Goal: Task Accomplishment & Management: Complete application form

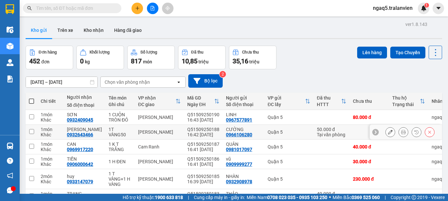
click at [388, 130] on icon at bounding box center [390, 132] width 5 height 5
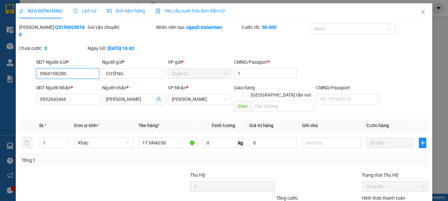
type input "0966106280"
type input "CƯỜNG"
type input "1"
type input "0932643466"
type input "[PERSON_NAME]"
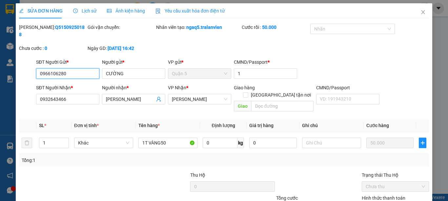
type input "50.000"
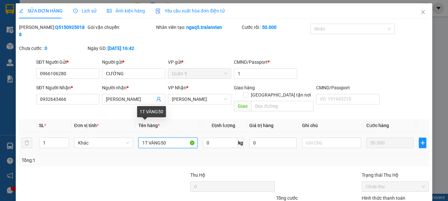
click at [169, 137] on input "1T VÀNG50" at bounding box center [167, 142] width 59 height 11
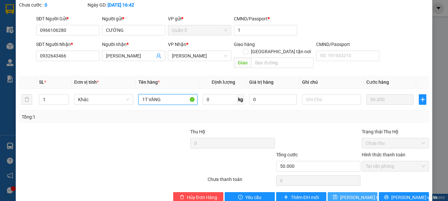
type input "1T VÀNG"
drag, startPoint x: 348, startPoint y: 180, endPoint x: 340, endPoint y: 179, distance: 8.6
click at [346, 194] on span "[PERSON_NAME] thay đổi" at bounding box center [366, 197] width 53 height 7
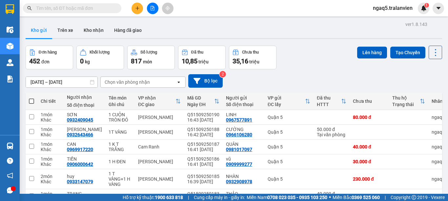
click at [139, 13] on button at bounding box center [137, 8] width 11 height 11
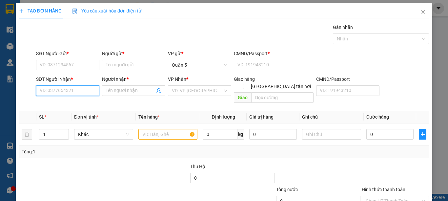
click at [66, 90] on input "SĐT Người Nhận *" at bounding box center [67, 90] width 63 height 11
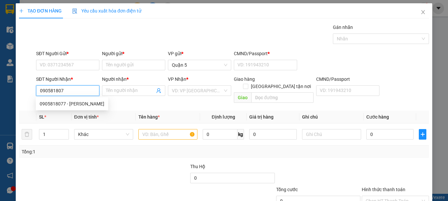
type input "0905818077"
click at [54, 106] on div "0905818077 - [PERSON_NAME]" at bounding box center [72, 103] width 65 height 7
type input "VŨ"
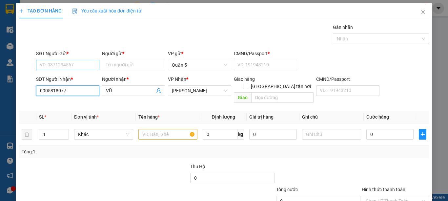
type input "0905818077"
click at [74, 60] on input "SĐT Người Gửi *" at bounding box center [67, 65] width 63 height 11
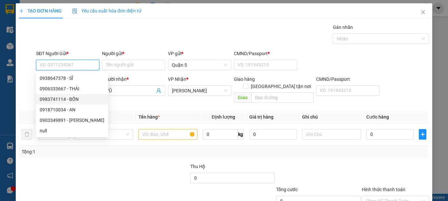
click at [56, 100] on div "0983741114 - BỐN" at bounding box center [72, 98] width 65 height 7
type input "0983741114"
type input "BỐN"
type input "1"
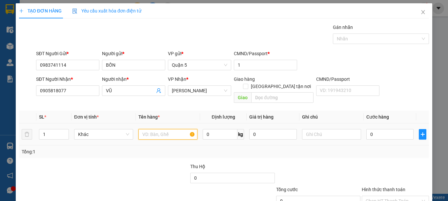
click at [153, 129] on input "text" at bounding box center [167, 134] width 59 height 11
type input "1T VÀNG"
type input "6"
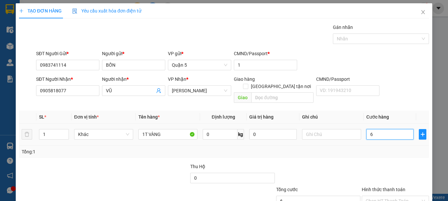
type input "60"
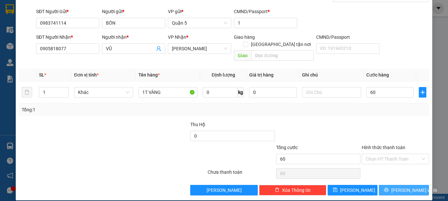
type input "60.000"
click at [394, 186] on span "[PERSON_NAME] và In" at bounding box center [414, 189] width 46 height 7
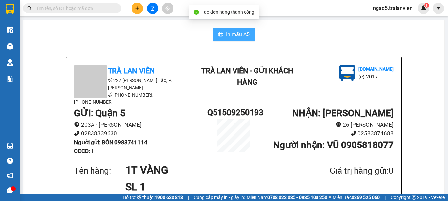
drag, startPoint x: 230, startPoint y: 30, endPoint x: 235, endPoint y: 34, distance: 5.8
click at [232, 32] on button "In mẫu A5" at bounding box center [234, 34] width 42 height 13
click at [235, 33] on span "In mẫu A5" at bounding box center [238, 34] width 24 height 8
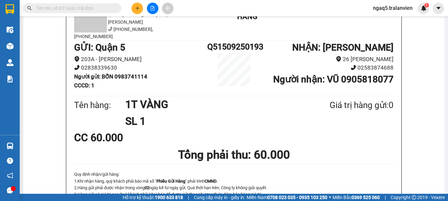
scroll to position [33, 0]
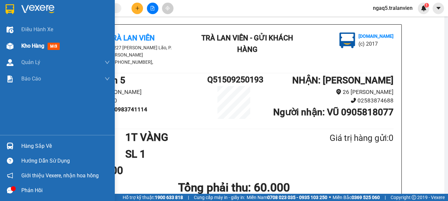
click at [56, 47] on span "mới" at bounding box center [54, 46] width 12 height 7
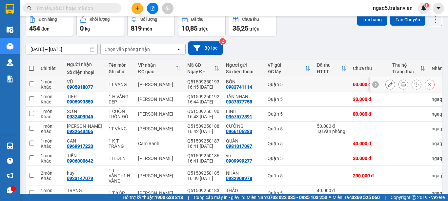
click at [388, 85] on icon at bounding box center [390, 84] width 5 height 5
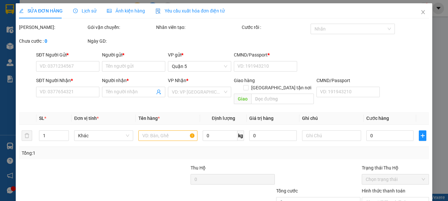
type input "0983741114"
type input "BỐN"
type input "1"
type input "0905818077"
type input "VŨ"
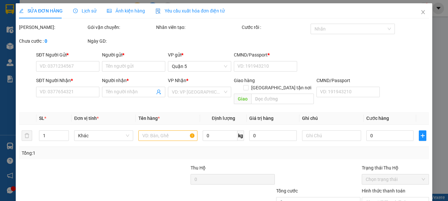
type input "60.000"
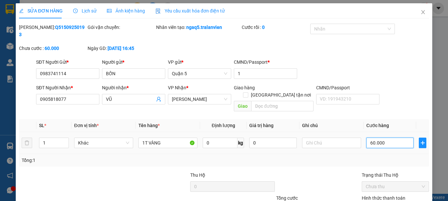
click at [402, 137] on input "60.000" at bounding box center [390, 142] width 47 height 11
type input "5"
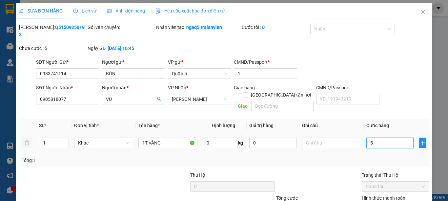
type input "50"
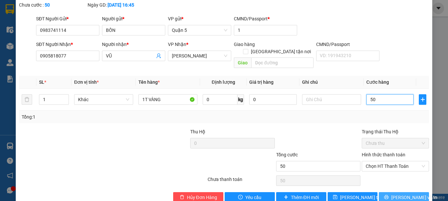
type input "50"
type input "50.000"
click at [406, 194] on span "[PERSON_NAME] và In" at bounding box center [414, 197] width 46 height 7
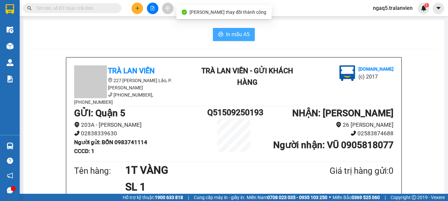
click at [227, 32] on span "In mẫu A5" at bounding box center [238, 34] width 24 height 8
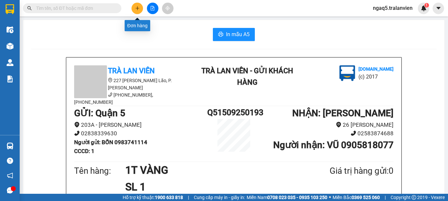
click at [137, 7] on icon "plus" at bounding box center [137, 8] width 5 height 5
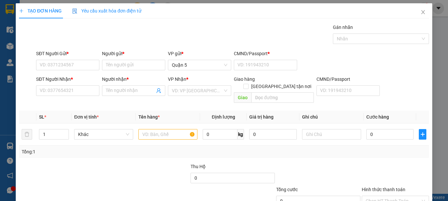
click at [139, 7] on div "Yêu cầu xuất hóa đơn điện tử" at bounding box center [106, 10] width 69 height 15
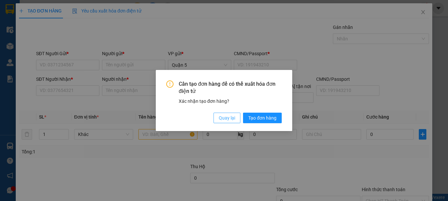
drag, startPoint x: 227, startPoint y: 118, endPoint x: 178, endPoint y: 110, distance: 50.2
click at [227, 117] on span "Quay lại" at bounding box center [227, 117] width 16 height 7
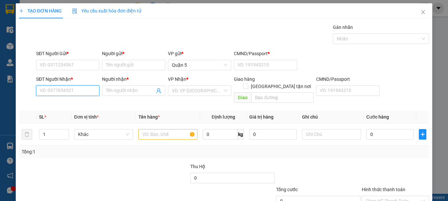
click at [72, 88] on input "SĐT Người Nhận *" at bounding box center [67, 90] width 63 height 11
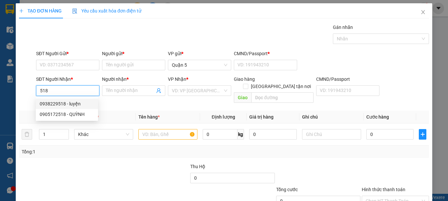
click at [53, 104] on div "0938229518 - luyện" at bounding box center [67, 103] width 54 height 7
type input "0938229518"
type input "luyện"
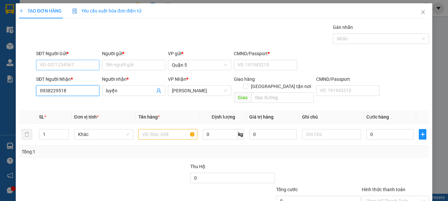
type input "0938229518"
click at [65, 64] on input "SĐT Người Gửi *" at bounding box center [67, 65] width 63 height 11
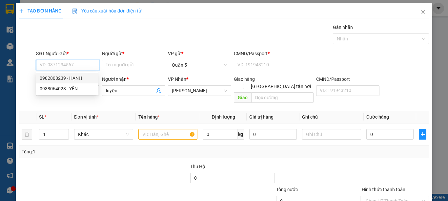
click at [53, 77] on div "0902808239 - HẠNH" at bounding box center [67, 77] width 54 height 7
type input "0902808239"
type input "HẠNH"
type input "079084026824"
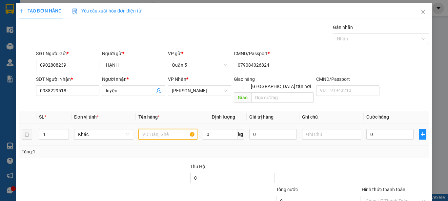
click at [156, 132] on input "text" at bounding box center [167, 134] width 59 height 11
type input "1B ĐỎ"
click at [380, 129] on input "0" at bounding box center [390, 134] width 47 height 11
click at [379, 129] on input "0" at bounding box center [390, 134] width 47 height 11
click at [378, 129] on input "0" at bounding box center [390, 134] width 47 height 11
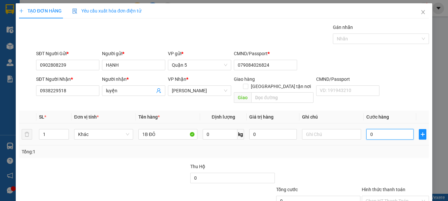
drag, startPoint x: 378, startPoint y: 126, endPoint x: 380, endPoint y: 135, distance: 8.6
click at [380, 135] on td "0" at bounding box center [390, 134] width 53 height 22
click at [381, 130] on input "0" at bounding box center [390, 134] width 47 height 11
type input "6"
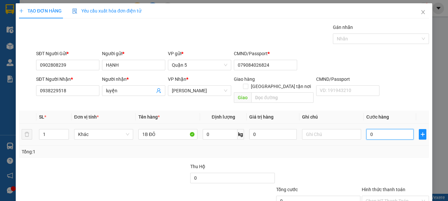
type input "6"
type input "60"
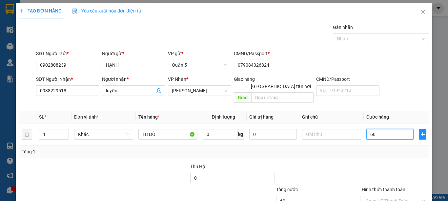
scroll to position [42, 0]
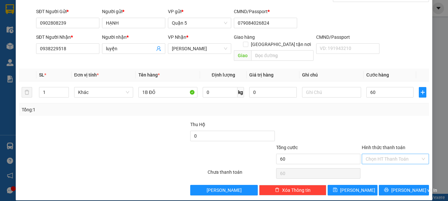
click at [390, 154] on input "Hình thức thanh toán" at bounding box center [393, 159] width 55 height 10
type input "60.000"
click at [379, 166] on div "Tại văn phòng" at bounding box center [391, 164] width 58 height 7
type input "0"
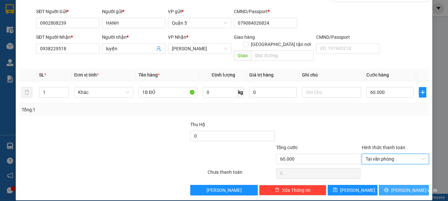
click at [400, 186] on span "[PERSON_NAME] và In" at bounding box center [414, 189] width 46 height 7
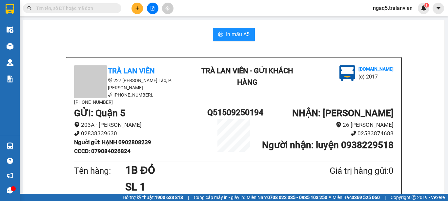
click at [233, 62] on div "Trà Lan Viên 227 [PERSON_NAME], P. [PERSON_NAME] Lão [PHONE_NUMBER], [PHONE_NUM…" at bounding box center [233, 180] width 335 height 247
click at [235, 30] on button "In mẫu A5" at bounding box center [234, 34] width 42 height 13
